Goal: Information Seeking & Learning: Learn about a topic

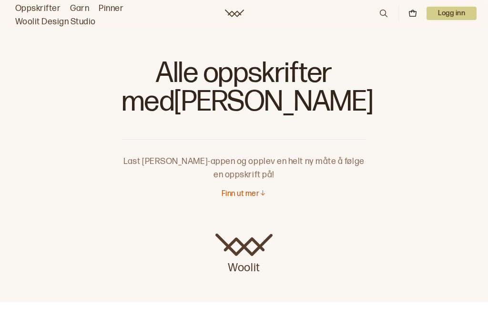
click at [244, 191] on p "Finn ut mer" at bounding box center [241, 194] width 38 height 10
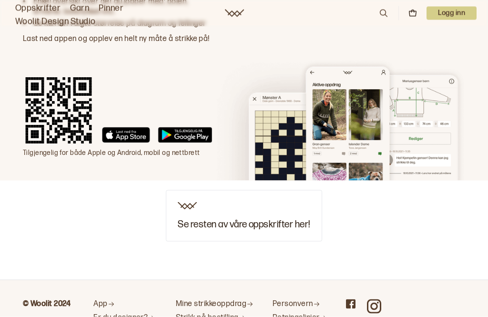
scroll to position [1022, 0]
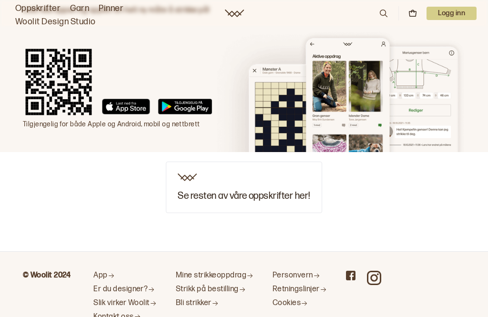
click at [233, 191] on h3 "Se resten av våre oppskrifter her!" at bounding box center [244, 196] width 132 height 10
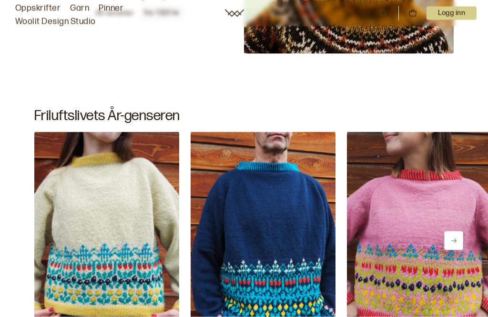
scroll to position [1835, 0]
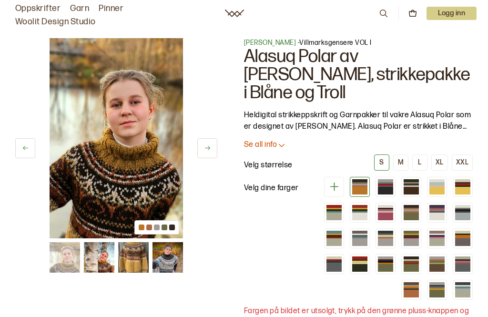
click at [207, 153] on button at bounding box center [207, 148] width 20 height 20
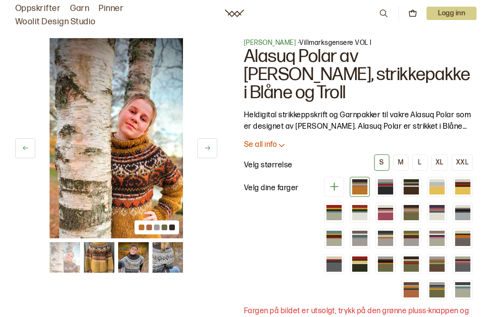
click at [213, 147] on button at bounding box center [207, 148] width 20 height 20
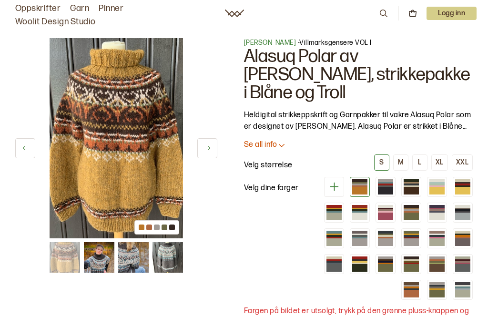
click at [213, 149] on button at bounding box center [207, 148] width 20 height 20
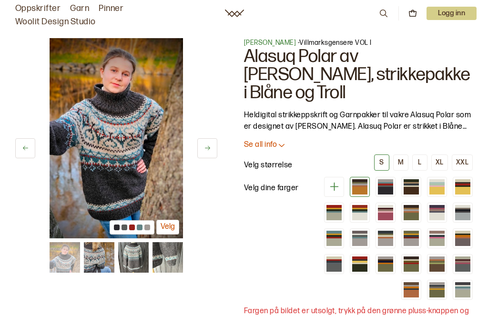
click at [217, 150] on button at bounding box center [207, 148] width 20 height 20
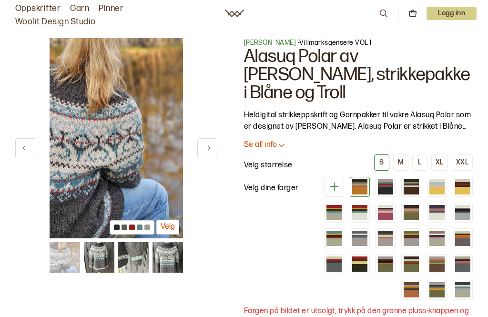
click at [215, 142] on button at bounding box center [207, 148] width 20 height 20
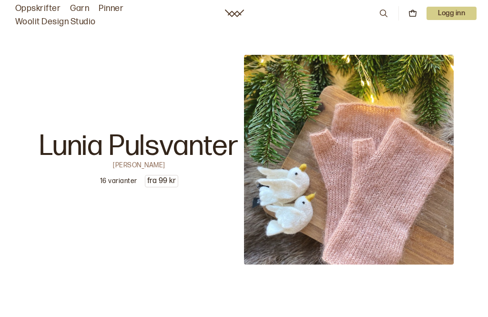
scroll to position [2797, 0]
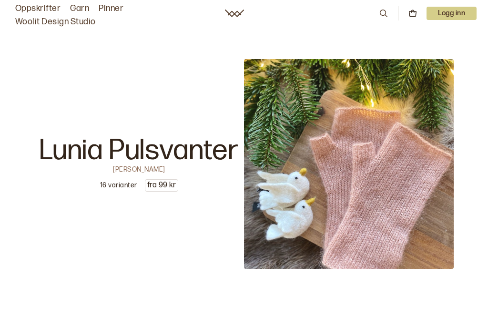
click at [41, 4] on link "Oppskrifter" at bounding box center [37, 8] width 45 height 13
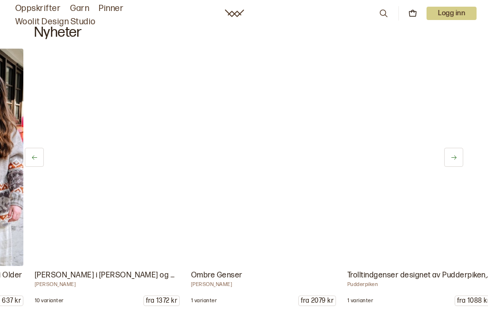
scroll to position [0, 1250]
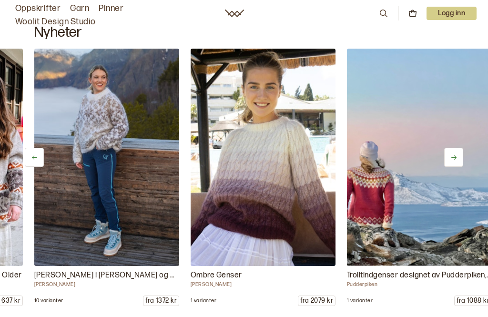
click at [108, 198] on img at bounding box center [106, 157] width 145 height 217
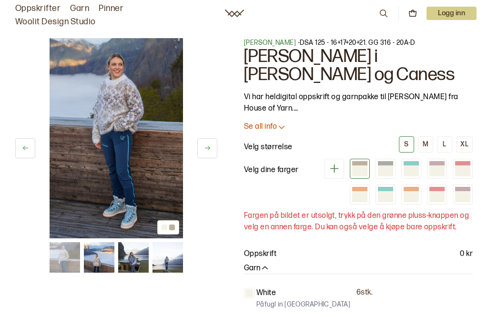
click at [108, 155] on img at bounding box center [116, 138] width 133 height 200
click at [120, 143] on img at bounding box center [116, 138] width 133 height 200
click at [120, 127] on img at bounding box center [116, 138] width 133 height 200
click at [126, 199] on img at bounding box center [116, 138] width 133 height 200
click at [32, 6] on link "Oppskrifter" at bounding box center [37, 8] width 45 height 13
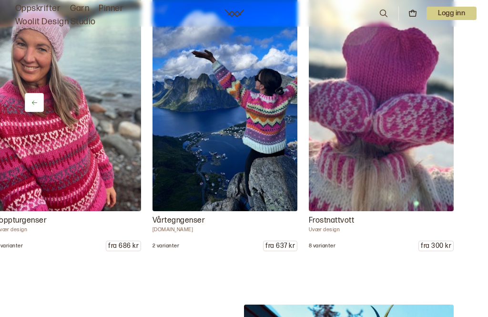
scroll to position [0, 507]
click at [468, 110] on div "Toppturpannebånd Uvær design 3 varianter fra 196 kr Frostrosegenser uvær design…" at bounding box center [244, 122] width 488 height 257
click at [469, 118] on div "Toppturpannebånd Uvær design 3 varianter fra 196 kr Frostrosegenser uvær design…" at bounding box center [244, 122] width 488 height 257
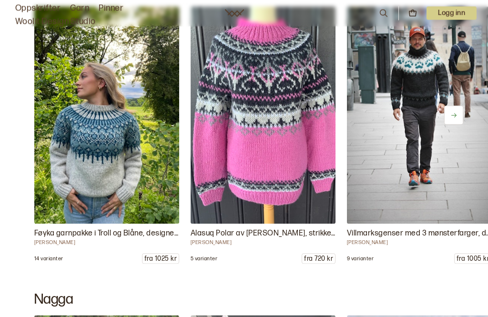
scroll to position [4950, 0]
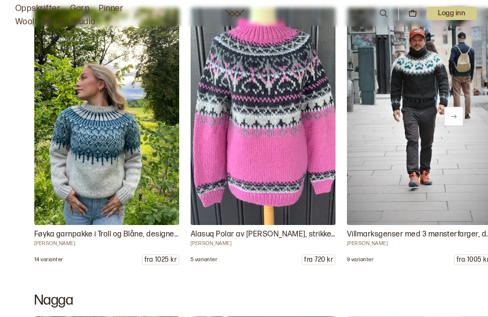
click at [117, 180] on img at bounding box center [106, 116] width 145 height 217
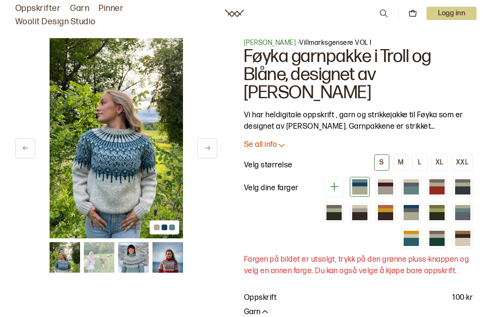
click at [202, 148] on button at bounding box center [207, 148] width 20 height 20
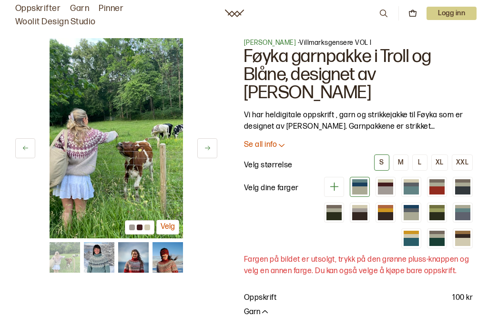
click at [211, 145] on button at bounding box center [207, 148] width 20 height 20
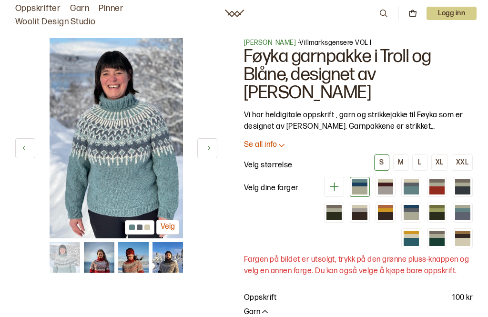
click at [208, 148] on icon at bounding box center [207, 147] width 7 height 7
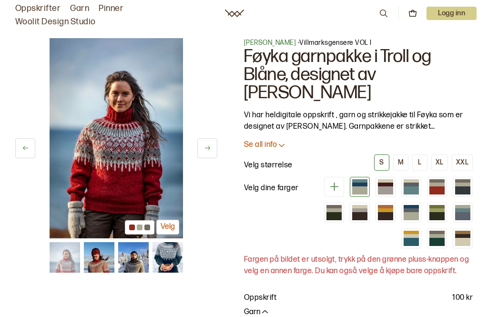
click at [207, 152] on icon at bounding box center [207, 147] width 7 height 7
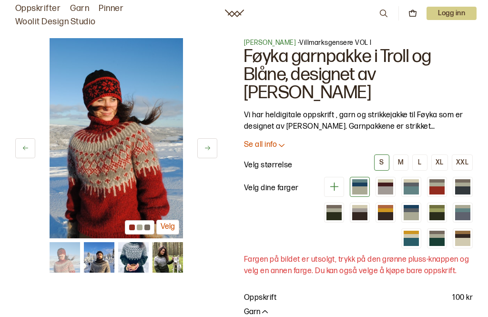
click at [210, 149] on icon at bounding box center [207, 148] width 5 height 4
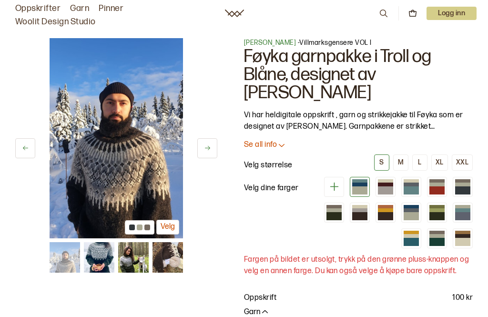
click at [206, 152] on icon at bounding box center [207, 147] width 7 height 7
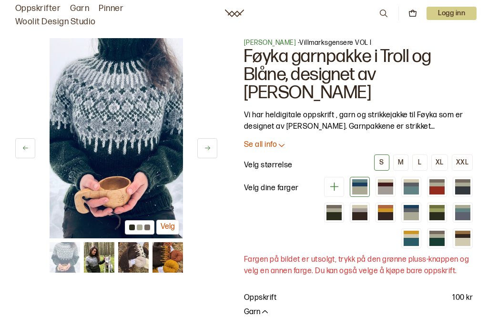
click at [209, 150] on icon at bounding box center [207, 147] width 7 height 7
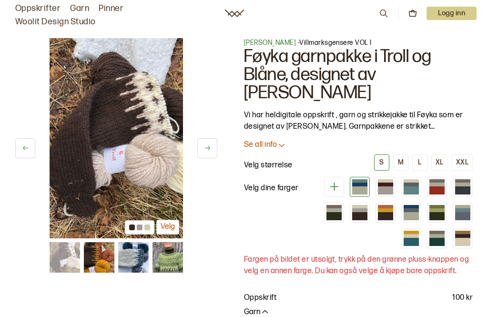
scroll to position [4981, 0]
